Goal: Task Accomplishment & Management: Complete application form

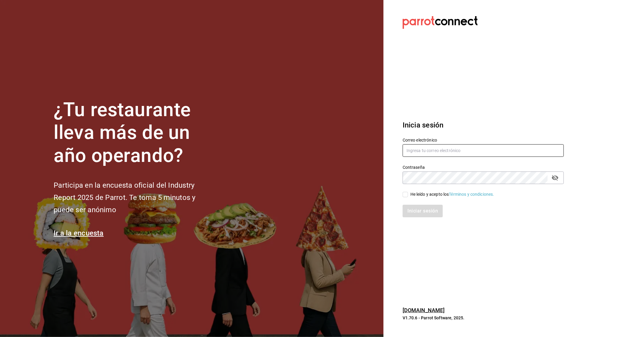
click at [472, 154] on input "text" at bounding box center [482, 150] width 161 height 13
type input "0"
drag, startPoint x: 606, startPoint y: 122, endPoint x: 558, endPoint y: 145, distance: 53.0
click at [606, 122] on div "¿Tu restaurante lleva más de un año operando? Participa en la encuesta oficial …" at bounding box center [319, 168] width 639 height 337
click at [472, 148] on input "text" at bounding box center [482, 150] width 161 height 13
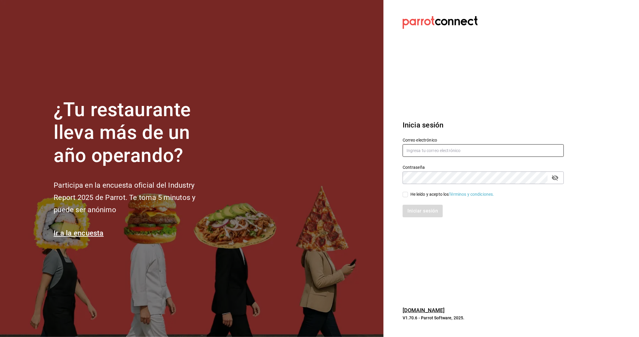
type input "[EMAIL_ADDRESS][DOMAIN_NAME]"
click at [405, 195] on input "He leído y acepto los Términos y condiciones." at bounding box center [404, 194] width 5 height 5
checkbox input "true"
click at [410, 214] on button "Iniciar sesión" at bounding box center [422, 211] width 41 height 13
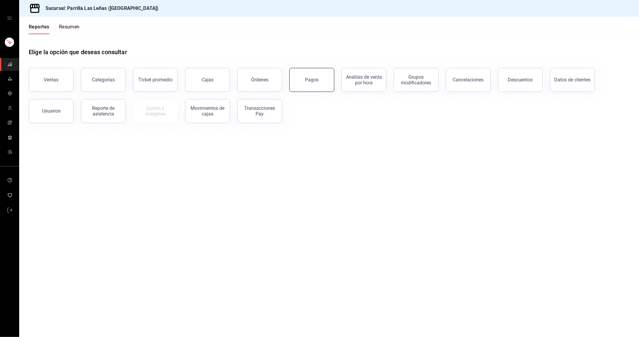
click at [304, 75] on button "Pagos" at bounding box center [311, 80] width 45 height 24
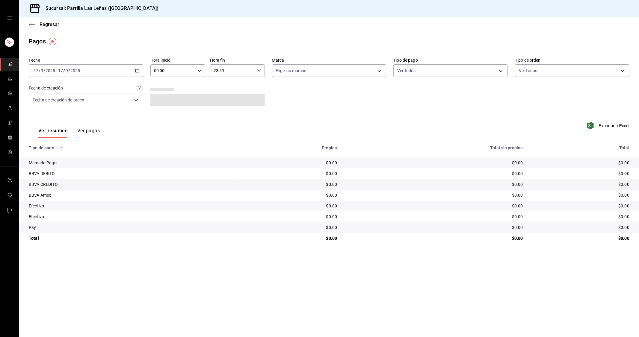
click at [136, 71] on icon "button" at bounding box center [137, 71] width 4 height 4
click at [46, 156] on span "Rango de fechas" at bounding box center [57, 156] width 46 height 6
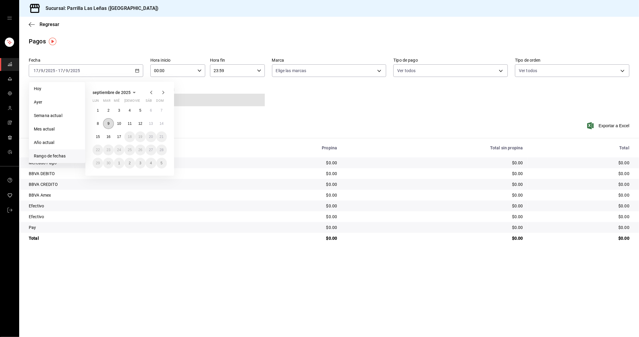
click at [106, 125] on button "9" at bounding box center [108, 123] width 10 height 11
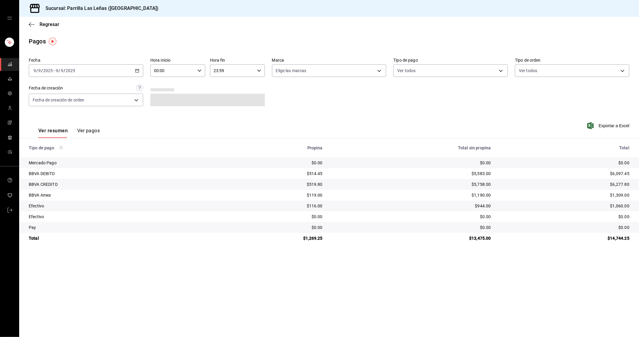
click at [91, 133] on button "Ver pagos" at bounding box center [88, 133] width 22 height 10
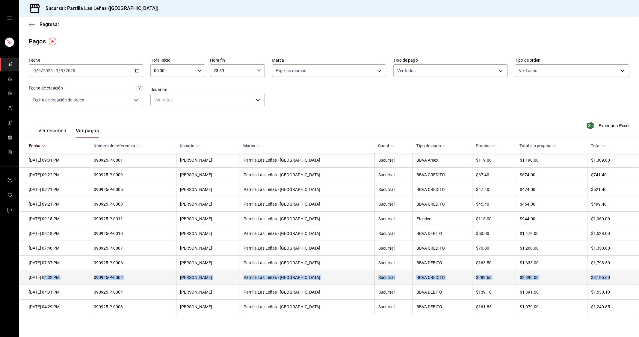
drag, startPoint x: 613, startPoint y: 280, endPoint x: 47, endPoint y: 284, distance: 566.1
click at [47, 284] on tr "09/09/2025 04:32 PM 090925-P-0002 Heidi Liliana Diaz Armenta Parrilla Las Leñas…" at bounding box center [328, 277] width 619 height 15
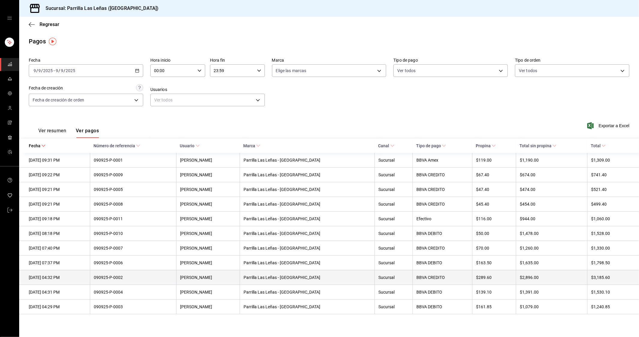
click at [43, 280] on div "09/09/2025 04:32 PM" at bounding box center [57, 277] width 57 height 5
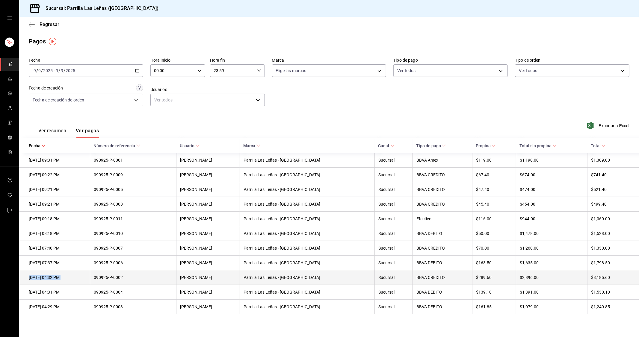
click at [43, 280] on div "09/09/2025 04:32 PM" at bounding box center [57, 277] width 57 height 5
click at [73, 280] on div "09/09/2025 04:32 PM" at bounding box center [57, 277] width 57 height 5
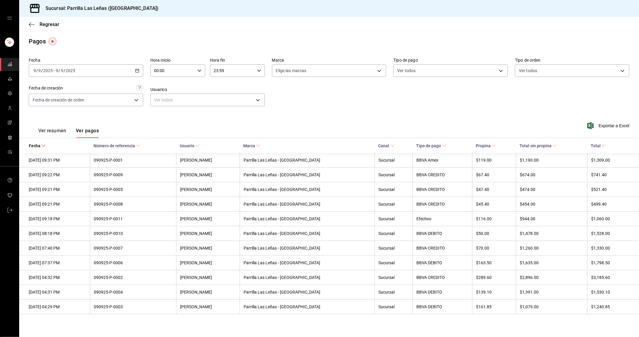
click at [75, 330] on main "Regresar Pagos Fecha 2025-09-09 9 / 9 / 2025 - 2025-09-09 9 / 9 / 2025 Hora ini…" at bounding box center [328, 177] width 619 height 320
click at [7, 66] on span "mailbox folders" at bounding box center [9, 64] width 5 height 8
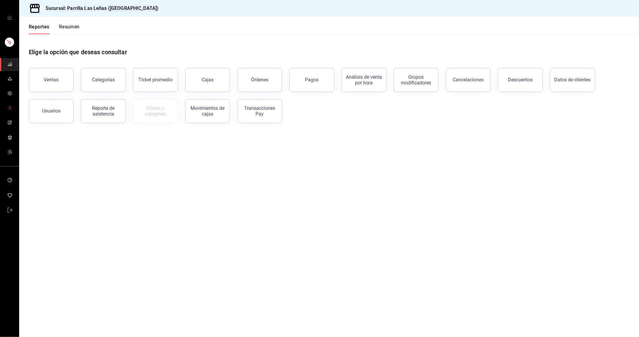
click at [11, 113] on link "mailbox folders" at bounding box center [9, 108] width 19 height 13
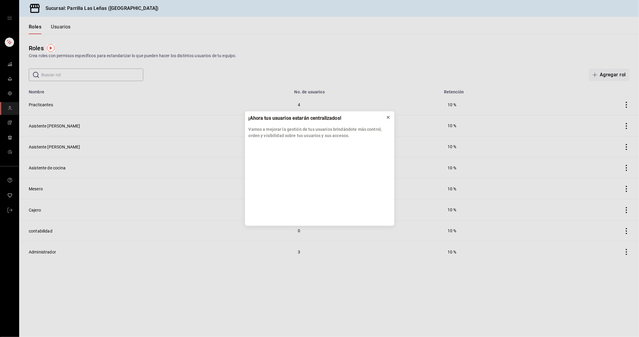
click at [388, 118] on icon at bounding box center [388, 117] width 5 height 5
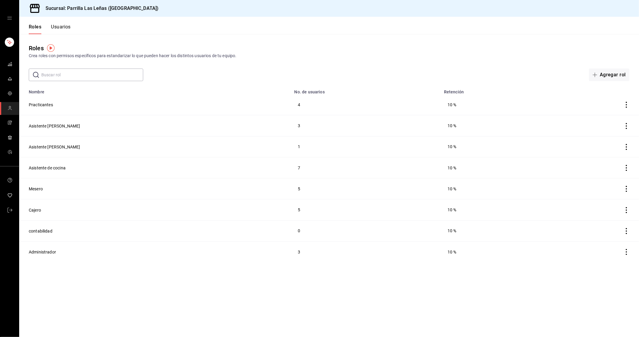
click at [52, 28] on button "Usuarios" at bounding box center [61, 29] width 20 height 10
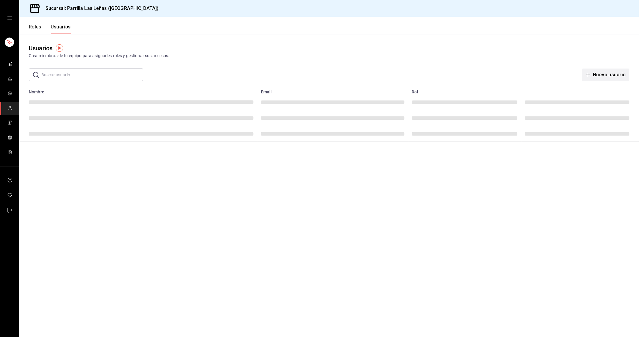
click at [594, 73] on button "Nuevo usuario" at bounding box center [605, 75] width 47 height 13
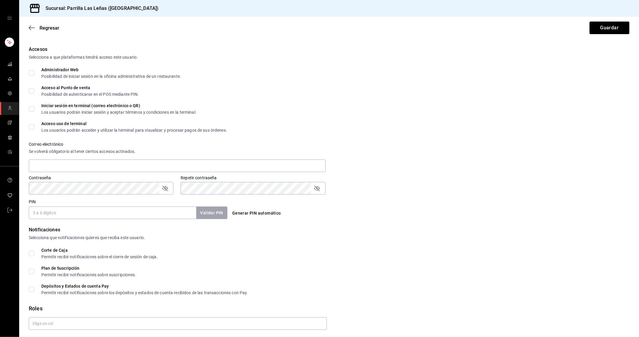
scroll to position [141, 0]
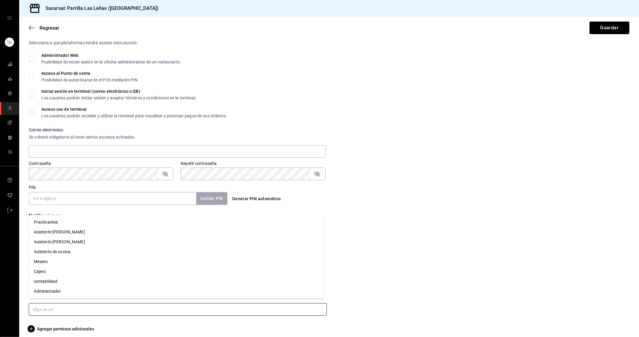
click at [57, 303] on input "text" at bounding box center [178, 309] width 298 height 13
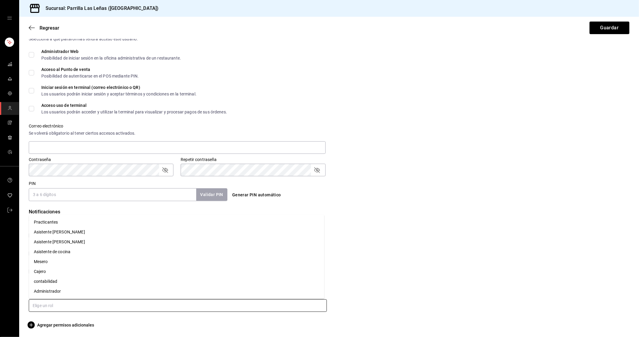
click at [65, 254] on li "Asistente de cocina" at bounding box center [176, 252] width 295 height 10
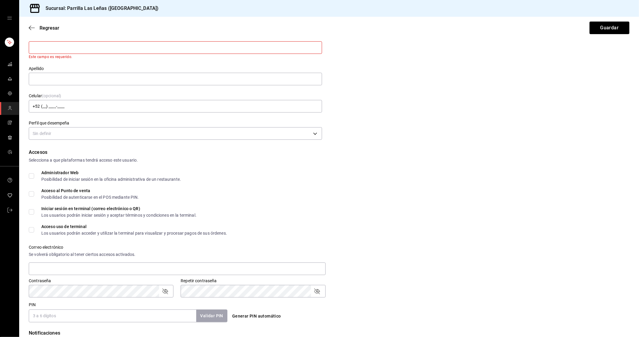
scroll to position [11, 0]
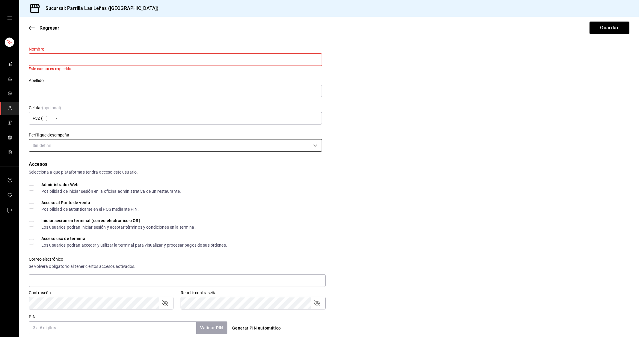
drag, startPoint x: 67, startPoint y: 156, endPoint x: 78, endPoint y: 141, distance: 18.0
click at [67, 156] on form "Datos personales Nombre Este campo es requerido. Apellido Celular (opcional) +5…" at bounding box center [329, 256] width 600 height 449
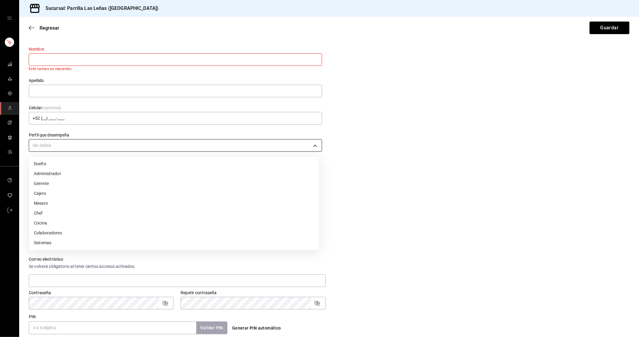
click at [78, 141] on body "Sucursal: Parrilla Las Leñas (Cuernavaca) Regresar Guardar Datos personales Nom…" at bounding box center [319, 168] width 639 height 337
click at [47, 222] on li "Cocina" at bounding box center [174, 223] width 290 height 10
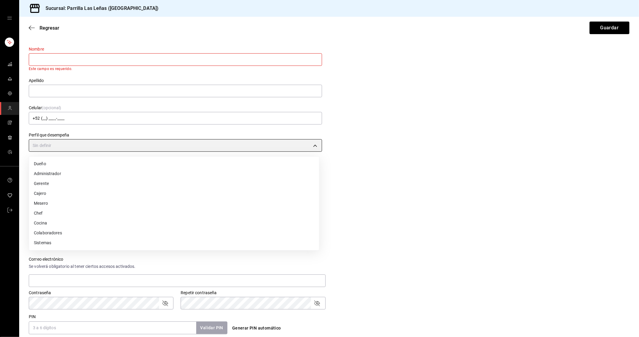
type input "KITCHEN"
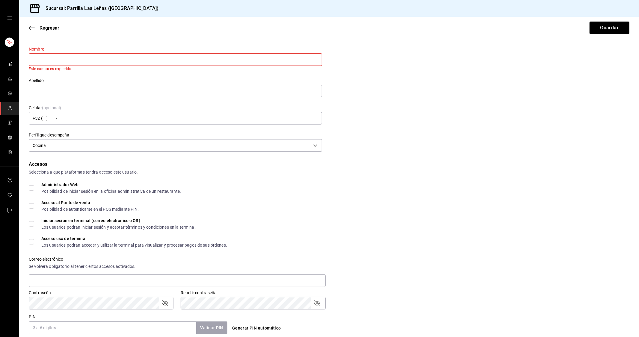
click at [379, 166] on div "Accesos" at bounding box center [329, 164] width 600 height 7
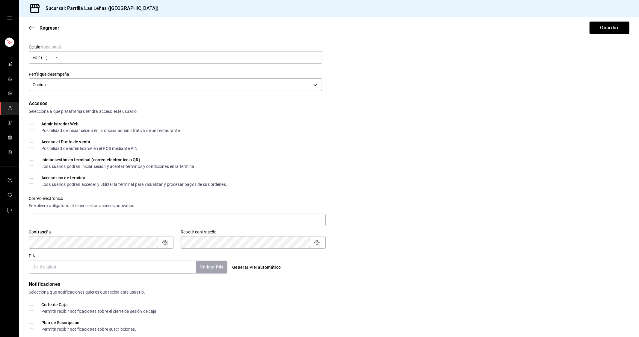
scroll to position [0, 0]
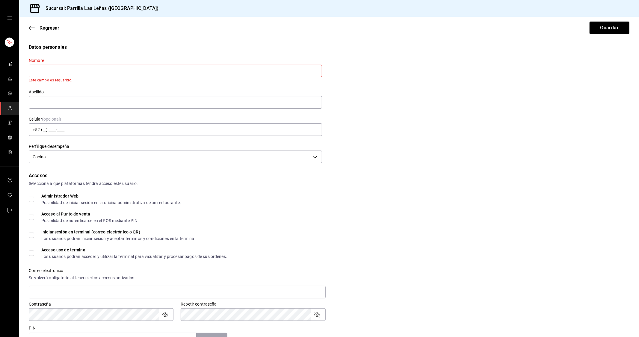
click at [382, 102] on div "Datos personales Nombre Este campo es requerido. Apellido Celular (opcional) +5…" at bounding box center [329, 104] width 600 height 121
click at [299, 70] on input "text" at bounding box center [175, 71] width 293 height 13
type input "Sergio David"
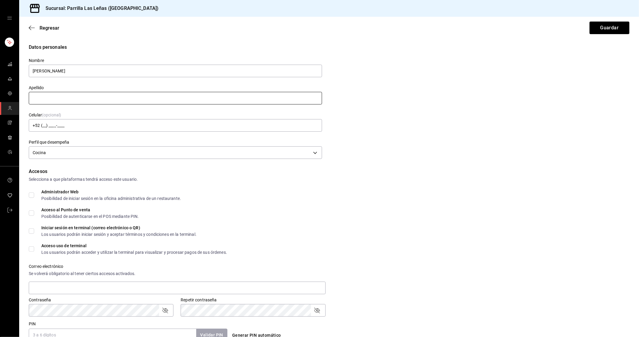
drag, startPoint x: 184, startPoint y: 108, endPoint x: 185, endPoint y: 101, distance: 7.3
click at [185, 107] on div "Nombre Sergio David Apellido Celular (opcional) +52 (__) ____-____ Perfil que d…" at bounding box center [172, 106] width 300 height 110
click at [185, 100] on input "text" at bounding box center [175, 98] width 293 height 13
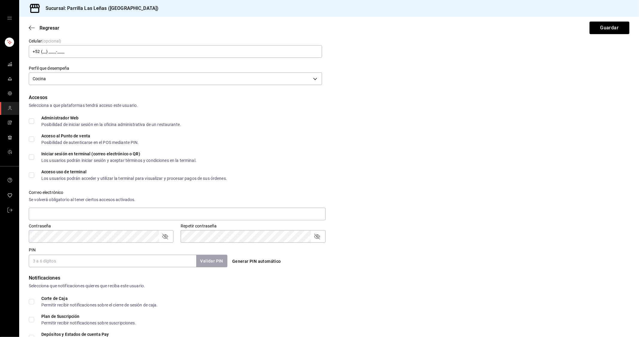
scroll to position [133, 0]
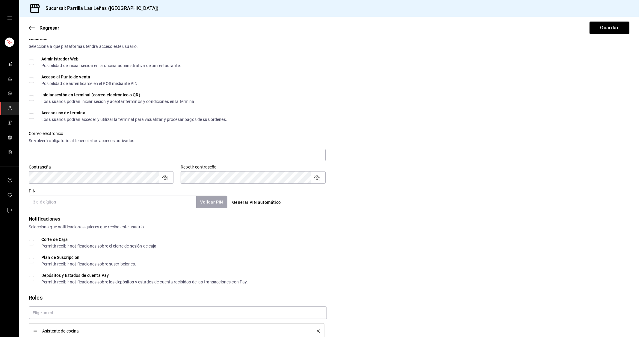
type input "Garcia Monico"
click at [78, 213] on form "Datos personales Nombre Sergio David Apellido Garcia Monico Celular (opcional) …" at bounding box center [329, 133] width 600 height 445
click at [90, 205] on input "PIN" at bounding box center [112, 202] width 167 height 13
type input "3292"
click at [216, 202] on button "Validar PIN" at bounding box center [211, 202] width 32 height 13
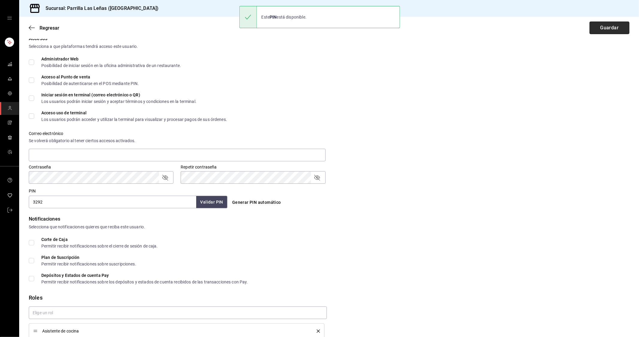
click at [608, 26] on button "Guardar" at bounding box center [609, 28] width 40 height 13
